Goal: Task Accomplishment & Management: Manage account settings

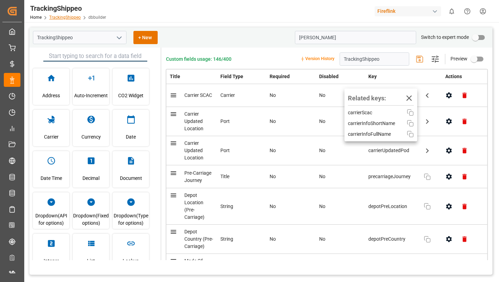
click at [66, 18] on link "TrackingShippeo" at bounding box center [65, 17] width 32 height 5
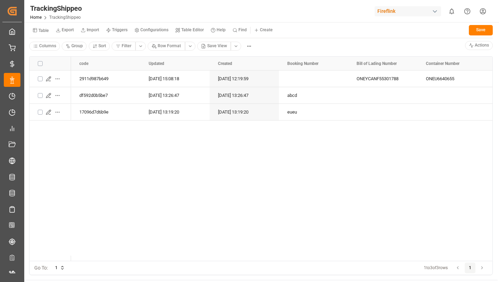
click at [43, 30] on small "Table" at bounding box center [43, 30] width 10 height 4
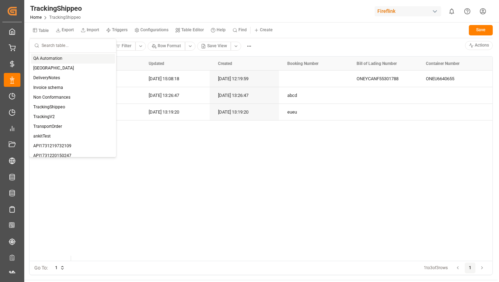
click at [50, 46] on input "text" at bounding box center [77, 46] width 70 height 14
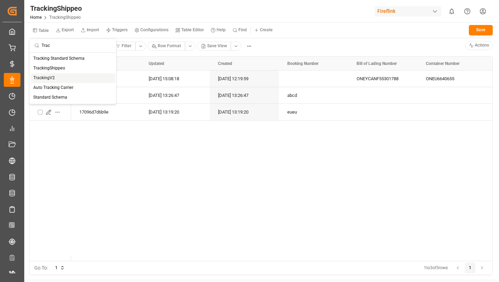
type input "Trac"
click at [49, 75] on div "TrackingV2" at bounding box center [73, 78] width 84 height 10
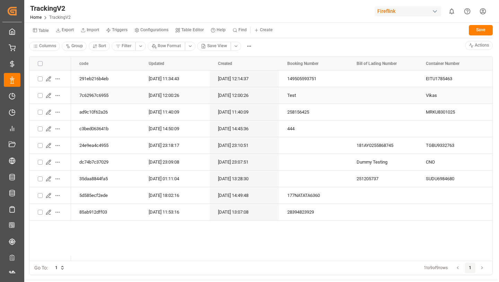
click at [275, 95] on div "2025-08-30 12:00:26" at bounding box center [244, 95] width 69 height 16
click at [49, 81] on icon "Press SPACE to select this row." at bounding box center [50, 81] width 2 height 0
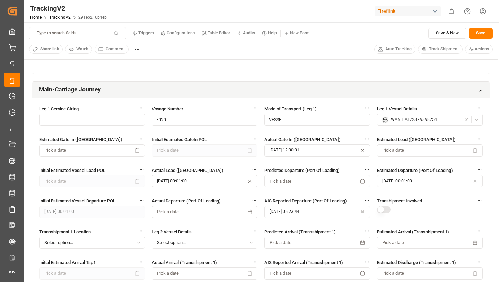
scroll to position [294, 0]
click at [394, 149] on span "Pick a date" at bounding box center [394, 150] width 22 height 6
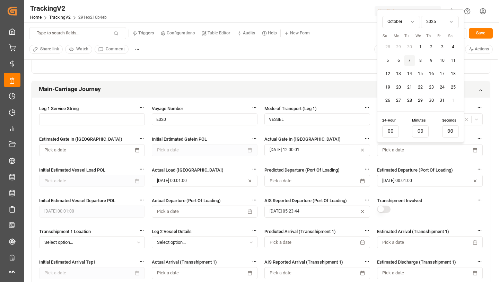
click at [300, 154] on button "2025-08-11 12:00:01" at bounding box center [318, 150] width 106 height 12
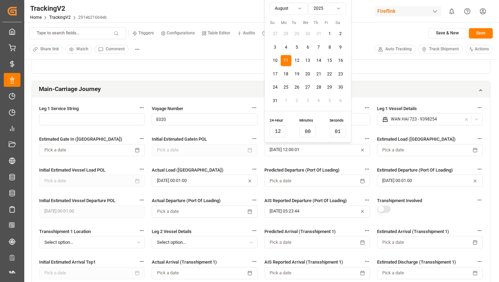
click at [400, 152] on span "Pick a date" at bounding box center [394, 150] width 22 height 6
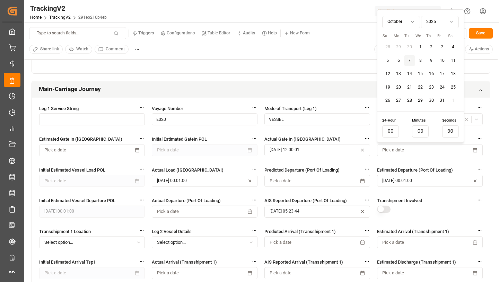
click at [409, 22] on html "Created by potrace 1.15, written by Peter Selinger 2001-2017 Created by potrace…" at bounding box center [249, 167] width 499 height 334
click at [442, 61] on button "15" at bounding box center [442, 60] width 11 height 11
type input "18"
type input "11"
type input "48"
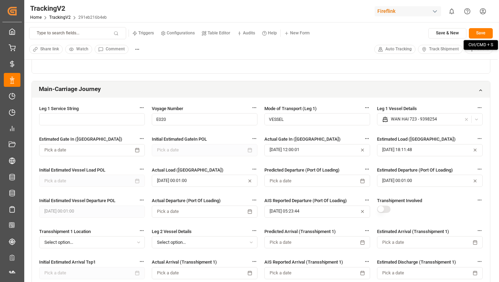
click at [476, 33] on button "Save" at bounding box center [481, 33] width 24 height 10
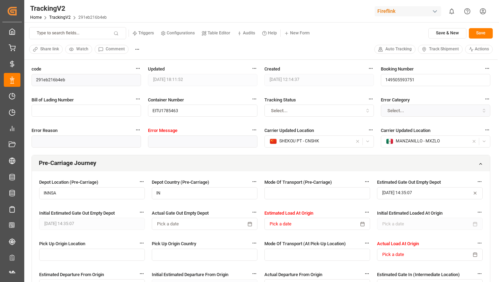
click at [435, 49] on span "Track Shipment" at bounding box center [444, 49] width 30 height 6
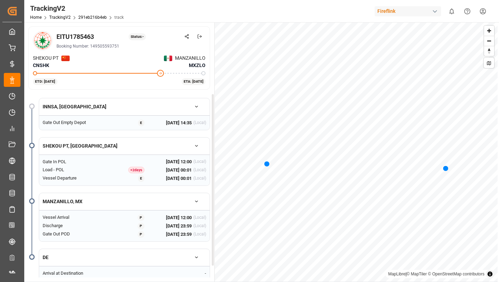
click at [142, 121] on div "E" at bounding box center [141, 122] width 7 height 7
click at [141, 122] on div "E" at bounding box center [141, 122] width 7 height 7
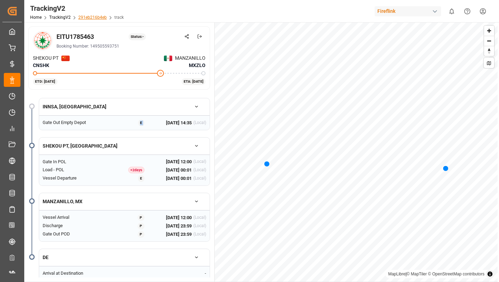
click at [93, 17] on link "291eb216b4eb" at bounding box center [92, 17] width 28 height 5
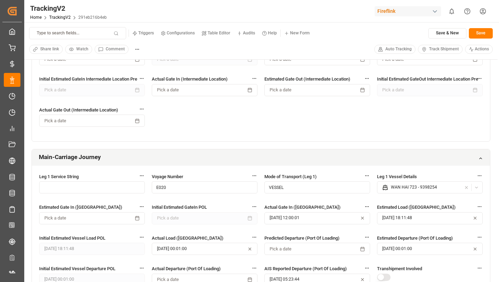
scroll to position [244, 0]
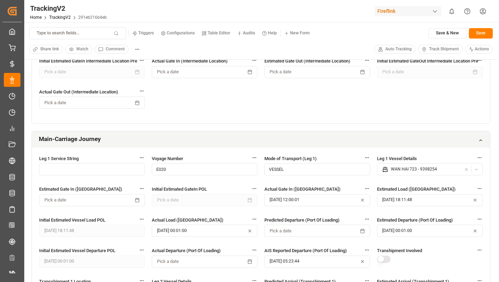
click at [434, 51] on span "Track Shipment" at bounding box center [444, 49] width 30 height 6
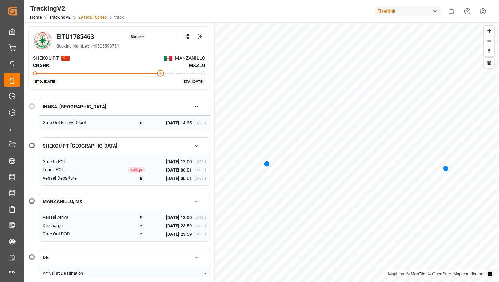
click at [95, 17] on link "291eb216b4eb" at bounding box center [92, 17] width 28 height 5
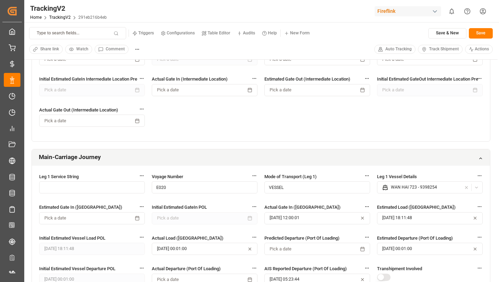
scroll to position [278, 0]
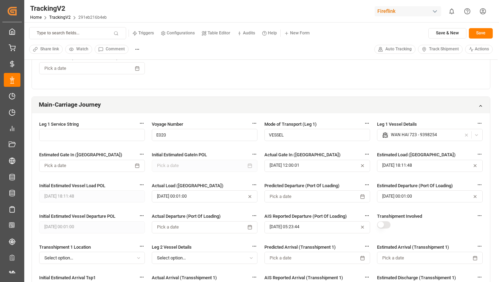
click at [363, 166] on icon "button" at bounding box center [363, 165] width 2 height 2
click at [476, 35] on button "Save" at bounding box center [481, 33] width 24 height 10
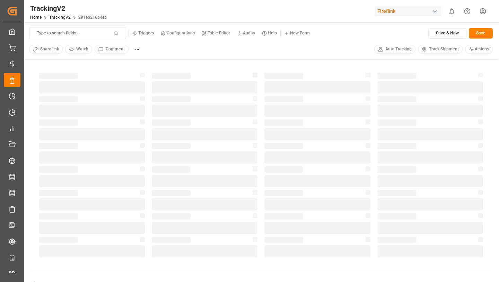
click at [444, 50] on span "Track Shipment" at bounding box center [444, 49] width 30 height 6
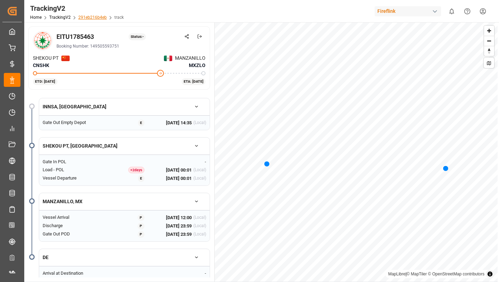
click at [92, 16] on link "291eb216b4eb" at bounding box center [92, 17] width 28 height 5
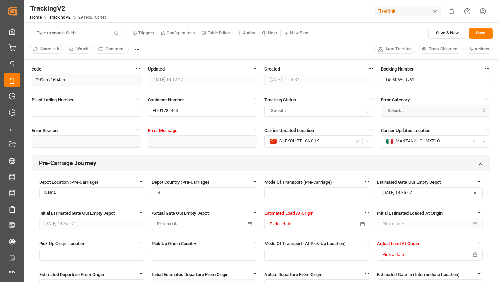
click at [430, 195] on button "[DATE] 14:35:07" at bounding box center [430, 193] width 106 height 12
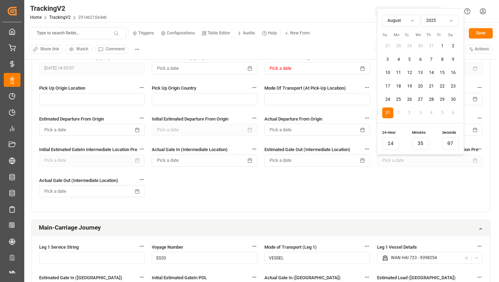
scroll to position [198, 0]
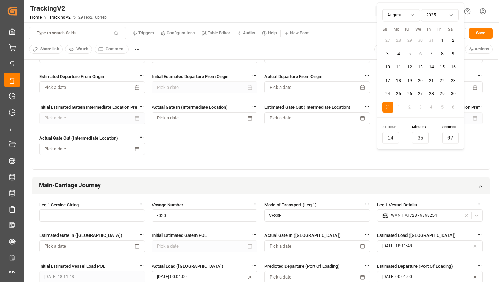
click at [365, 225] on div "Mode of Transport (Leg 1) VESSEL" at bounding box center [318, 215] width 106 height 28
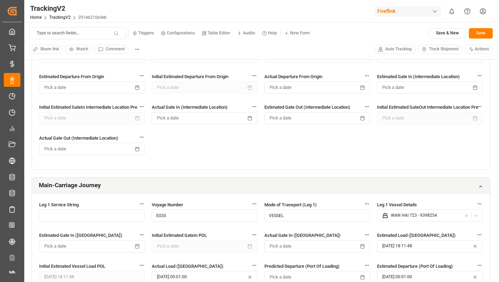
click at [406, 243] on button "[DATE] 18:11:48" at bounding box center [430, 246] width 106 height 12
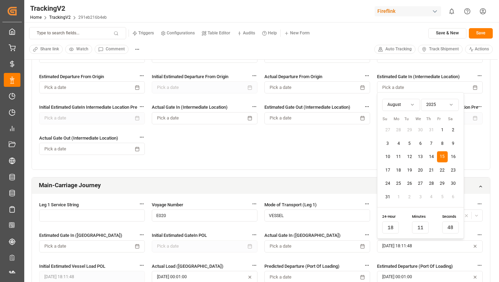
click at [443, 158] on button "15" at bounding box center [442, 156] width 11 height 11
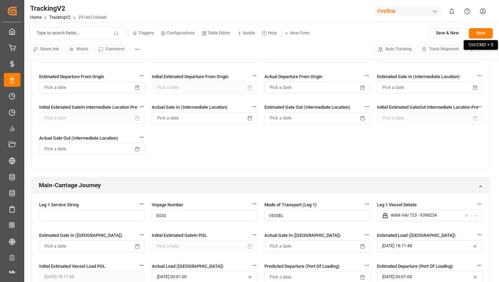
click at [481, 31] on button "Save" at bounding box center [481, 33] width 24 height 10
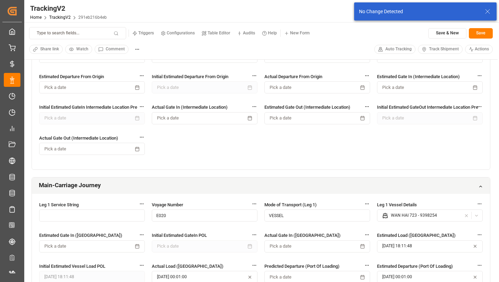
click at [477, 245] on icon "button" at bounding box center [475, 246] width 2 height 2
click at [319, 244] on button "Pick a date" at bounding box center [318, 246] width 106 height 12
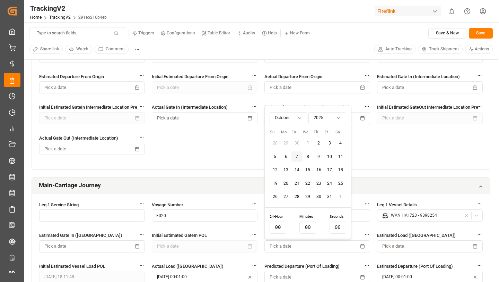
click at [308, 181] on button "22" at bounding box center [308, 183] width 11 height 11
type input "18"
type input "13"
type input "14"
click at [477, 35] on button "Save" at bounding box center [481, 33] width 24 height 10
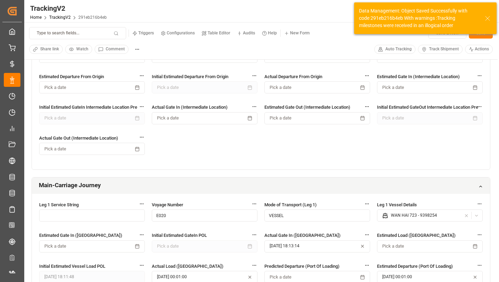
click at [443, 50] on span "Track Shipment" at bounding box center [444, 49] width 30 height 6
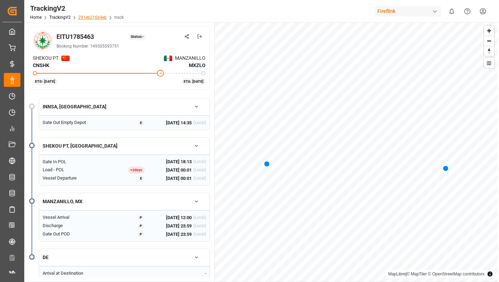
click at [99, 18] on link "291eb216b4eb" at bounding box center [92, 17] width 28 height 5
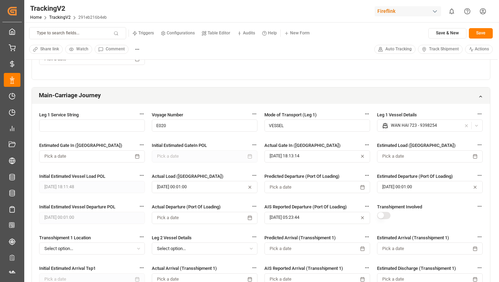
scroll to position [294, 0]
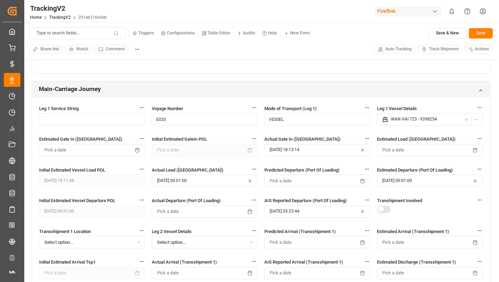
click at [369, 137] on icon "button" at bounding box center [367, 138] width 5 height 5
click at [303, 148] on button "2025-10-22 18:13:14" at bounding box center [318, 150] width 106 height 12
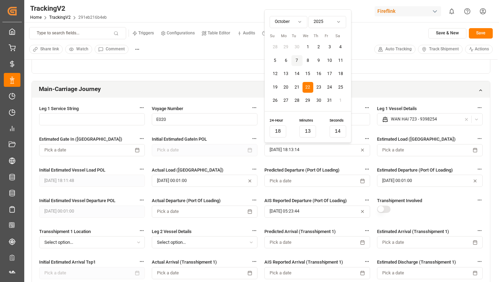
click at [362, 151] on icon "button" at bounding box center [363, 150] width 2 height 2
type input "00"
click at [396, 157] on div "Estimated Load (Port Of Loading) Pick a date" at bounding box center [430, 149] width 106 height 28
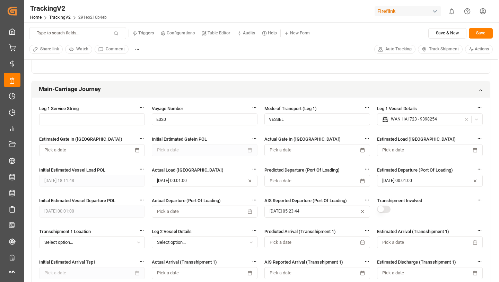
click at [395, 151] on span "Pick a date" at bounding box center [394, 150] width 22 height 6
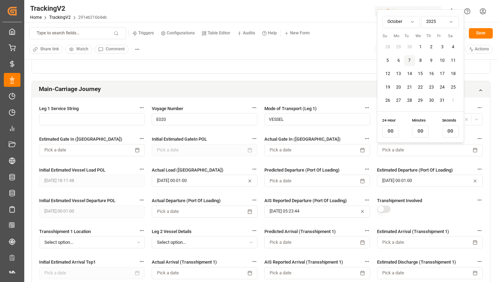
click at [401, 99] on button "27" at bounding box center [399, 100] width 11 height 11
type input "18"
type input "13"
type input "33"
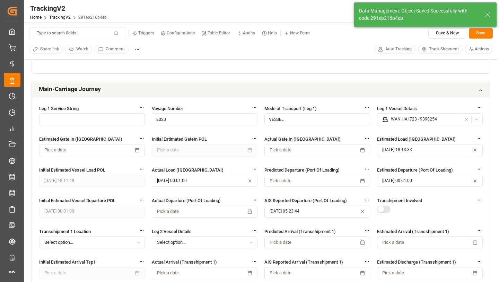
click at [437, 49] on span "Track Shipment" at bounding box center [444, 49] width 30 height 6
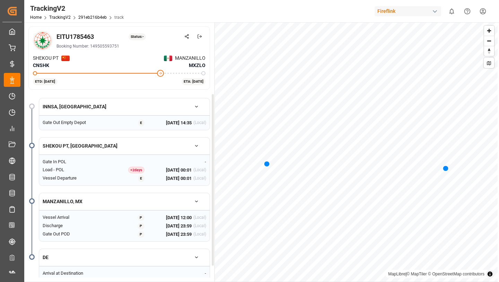
click at [142, 177] on div "E" at bounding box center [141, 178] width 7 height 7
click at [92, 19] on link "291eb216b4eb" at bounding box center [92, 17] width 28 height 5
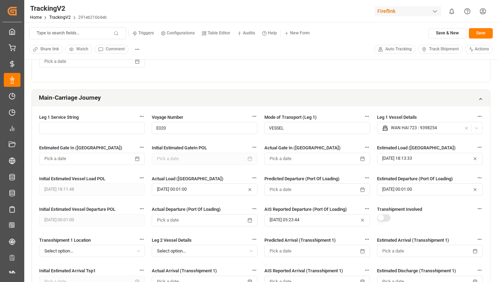
scroll to position [367, 0]
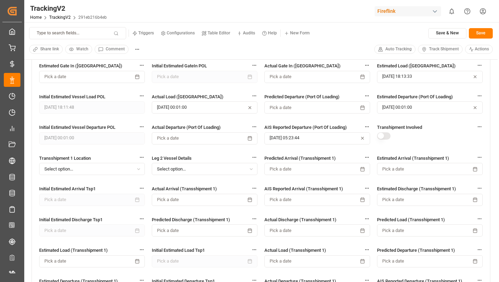
click at [190, 139] on button "Pick a date" at bounding box center [205, 138] width 106 height 12
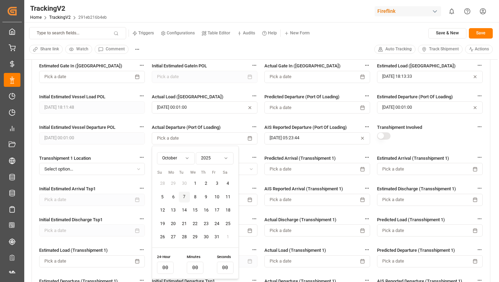
click at [181, 166] on div "October 2025 October 2025 Su Mo Tu We Th Fr Sa 28 29 30 1 2 3 4 5 6 7 8 9 10 11…" at bounding box center [195, 197] width 77 height 92
click at [186, 157] on html "Created by potrace 1.15, written by Peter Selinger 2001-2017 Created by potrace…" at bounding box center [249, 167] width 499 height 334
click at [197, 222] on button "20" at bounding box center [195, 223] width 11 height 11
type input "18"
type input "14"
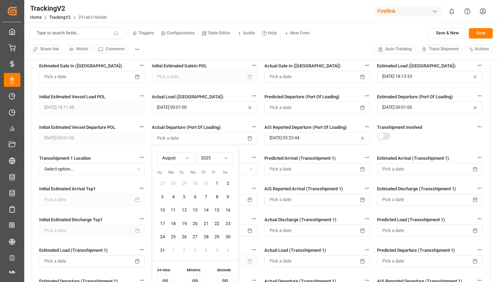
type input "24"
click at [472, 34] on button "Save" at bounding box center [481, 33] width 24 height 10
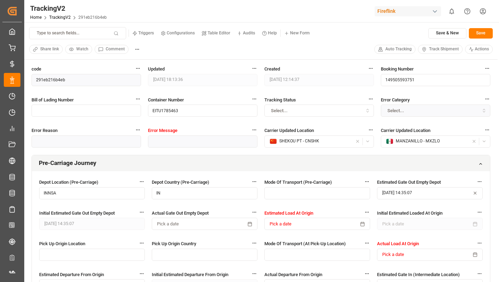
click at [434, 51] on span "Track Shipment" at bounding box center [444, 49] width 30 height 6
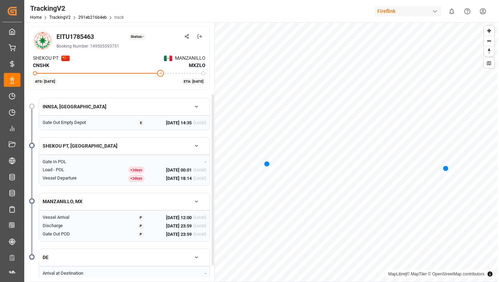
click at [295, 69] on div "EITU1785463 Status: - Booking Number: 149505593751 SHEKOU PT CNSHK MANZANILLO M…" at bounding box center [261, 151] width 474 height 259
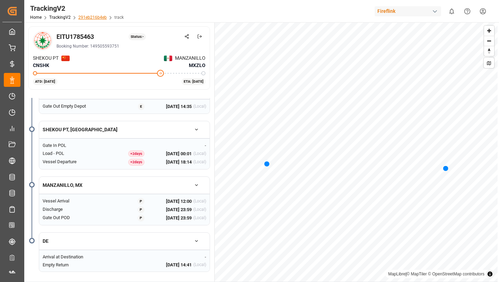
click at [90, 18] on link "291eb216b4eb" at bounding box center [92, 17] width 28 height 5
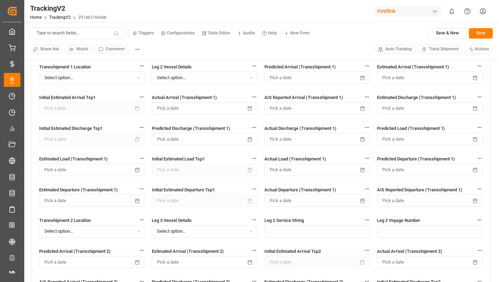
scroll to position [443, 0]
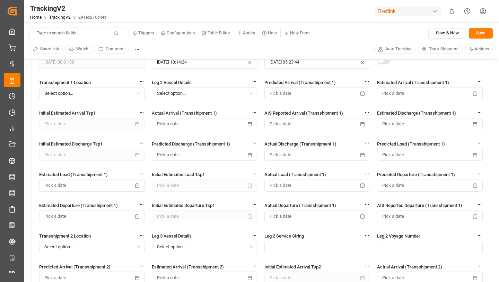
click at [88, 91] on button "Select option..." at bounding box center [92, 93] width 106 height 12
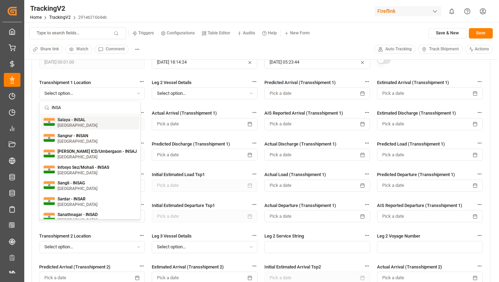
type input "INSA"
click at [82, 125] on small "[GEOGRAPHIC_DATA]" at bounding box center [78, 125] width 40 height 4
click at [299, 12] on div "TrackingV2 Home TrackingV2 291eb216b4eb Fireflink 0 Notifications Only show unr…" at bounding box center [259, 11] width 480 height 22
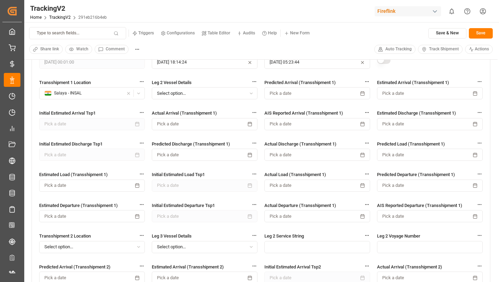
click at [403, 95] on span "Pick a date" at bounding box center [394, 93] width 22 height 6
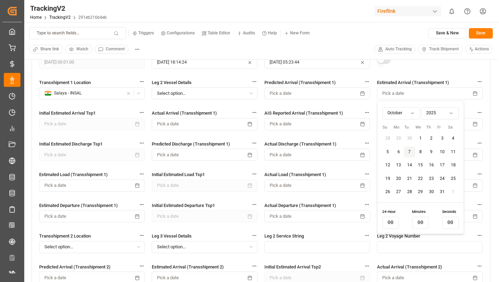
click at [429, 164] on button "16" at bounding box center [431, 165] width 11 height 11
type input "18"
type input "17"
type input "50"
click at [169, 125] on span "Pick a date" at bounding box center [168, 124] width 22 height 6
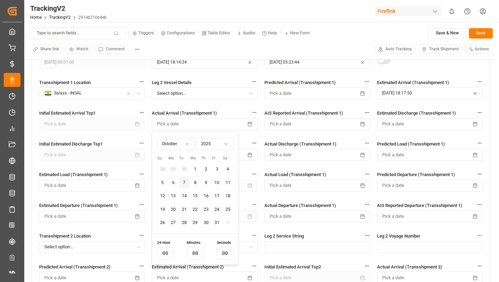
click at [488, 32] on button "Save" at bounding box center [481, 33] width 24 height 10
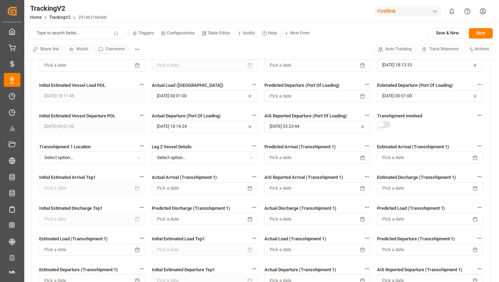
scroll to position [378, 0]
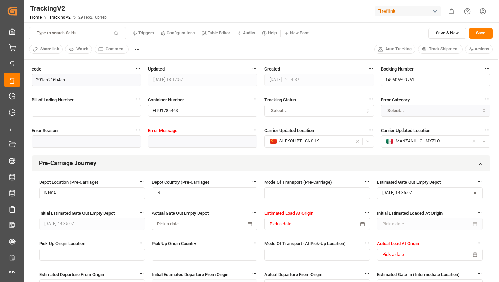
click at [427, 49] on button "Track Shipment" at bounding box center [440, 49] width 45 height 9
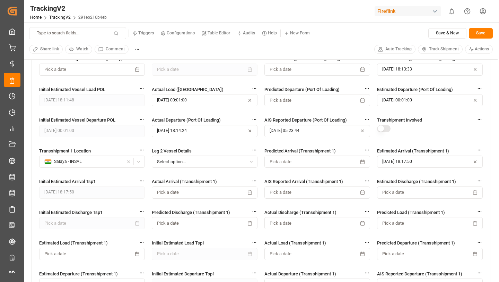
scroll to position [375, 0]
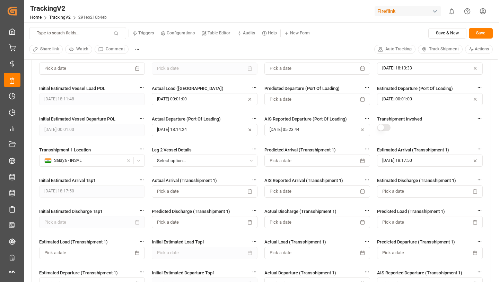
click at [186, 189] on button "Pick a date" at bounding box center [205, 191] width 106 height 12
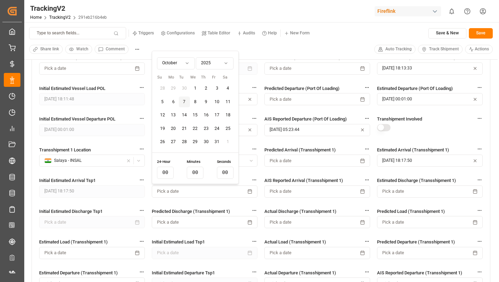
click at [191, 128] on button "22" at bounding box center [195, 128] width 11 height 11
type input "18"
type input "37"
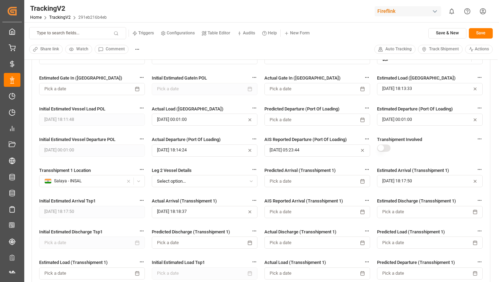
scroll to position [363, 0]
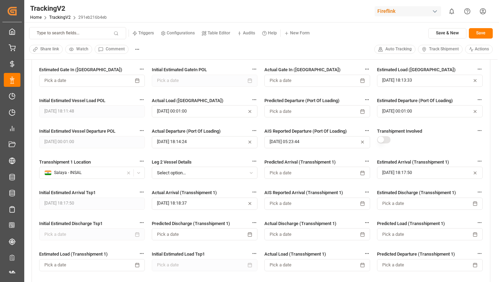
click at [176, 202] on button "[DATE] 18:18:37" at bounding box center [205, 203] width 106 height 12
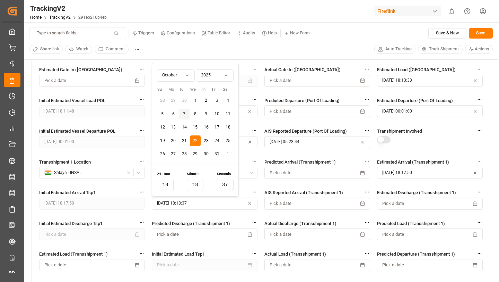
click at [170, 128] on button "13" at bounding box center [173, 127] width 11 height 11
click at [172, 128] on button "13" at bounding box center [173, 127] width 11 height 11
click at [329, 44] on div "Type to search fields... Triggers Configurations Table Editor Audits Help New F…" at bounding box center [261, 40] width 474 height 37
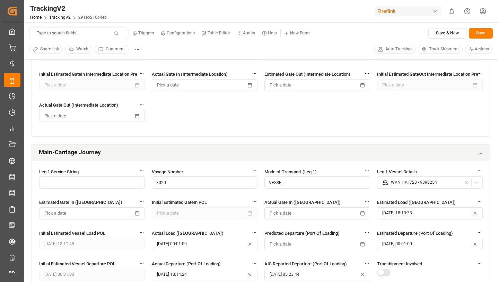
scroll to position [315, 0]
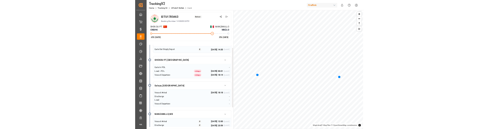
scroll to position [15, 0]
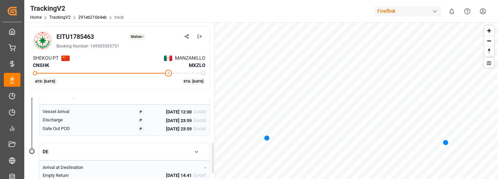
scroll to position [173, 0]
